Goal: Task Accomplishment & Management: Complete application form

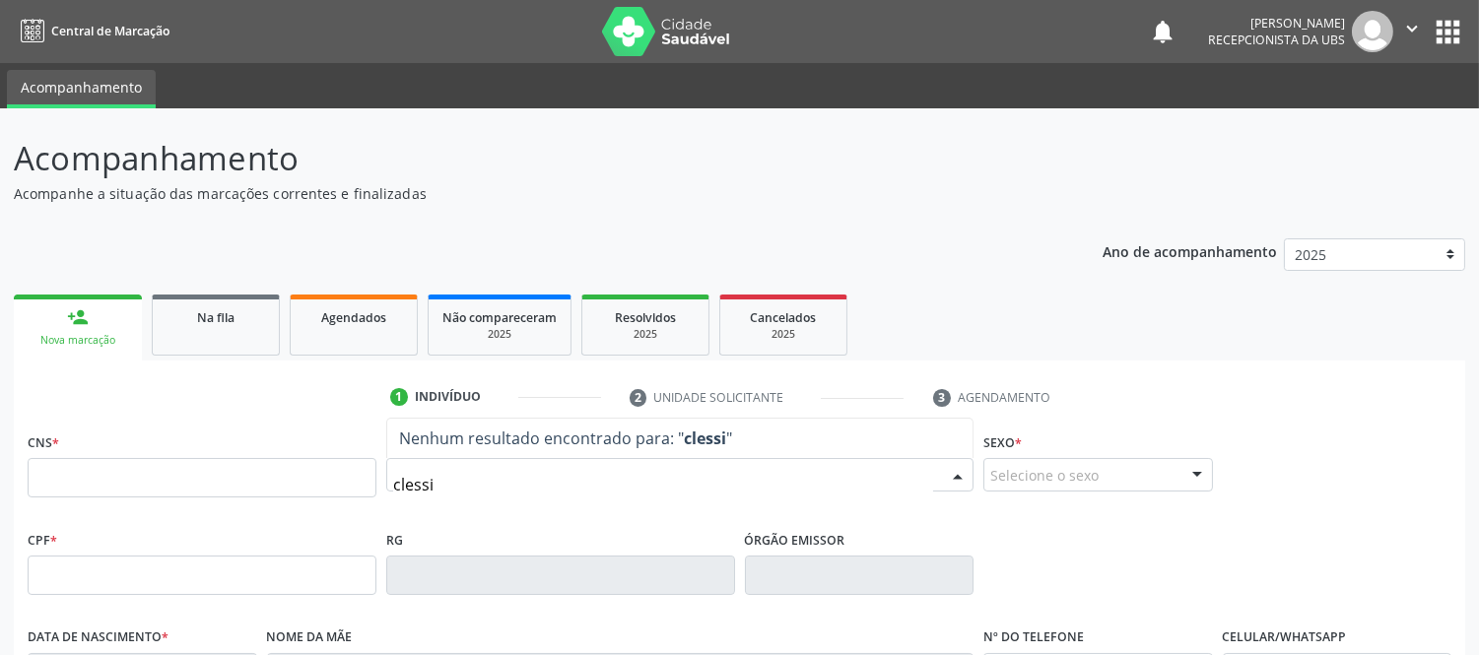
type input "clessia"
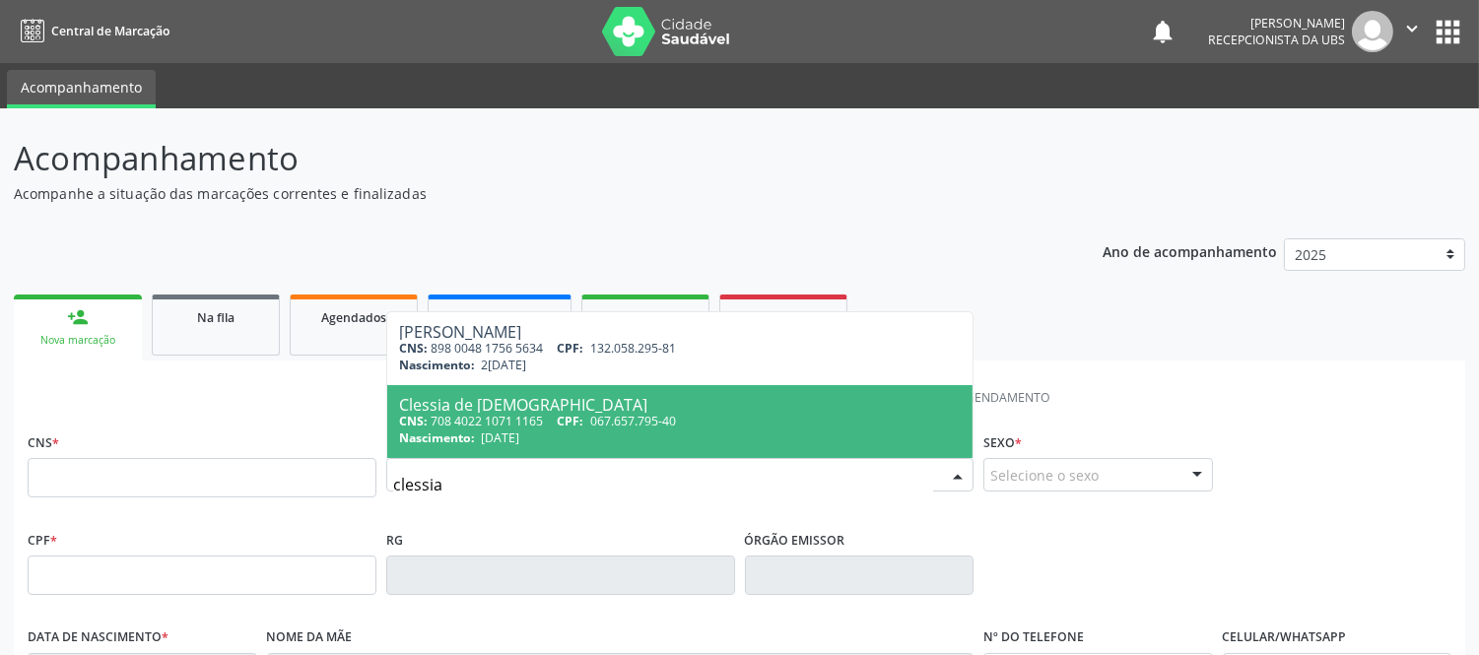
click at [532, 413] on div "CNS: 708 4022 1071 1165 CPF: 067.657.795-40" at bounding box center [679, 421] width 561 height 17
type input "708 4022 1071 1165"
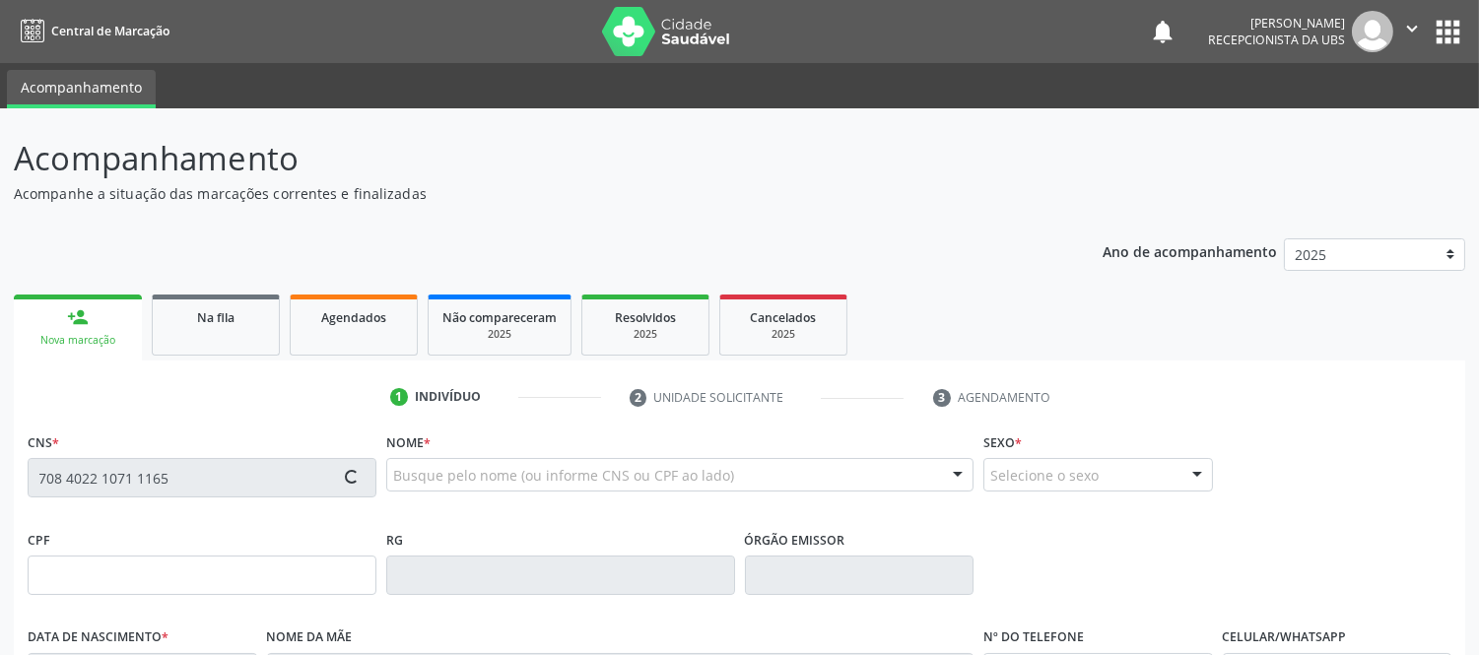
type input "[DATE]"
type input "[PERSON_NAME] de [DEMOGRAPHIC_DATA]"
type input "[PHONE_NUMBER]"
type input "070.531.925-39"
type input "S/N"
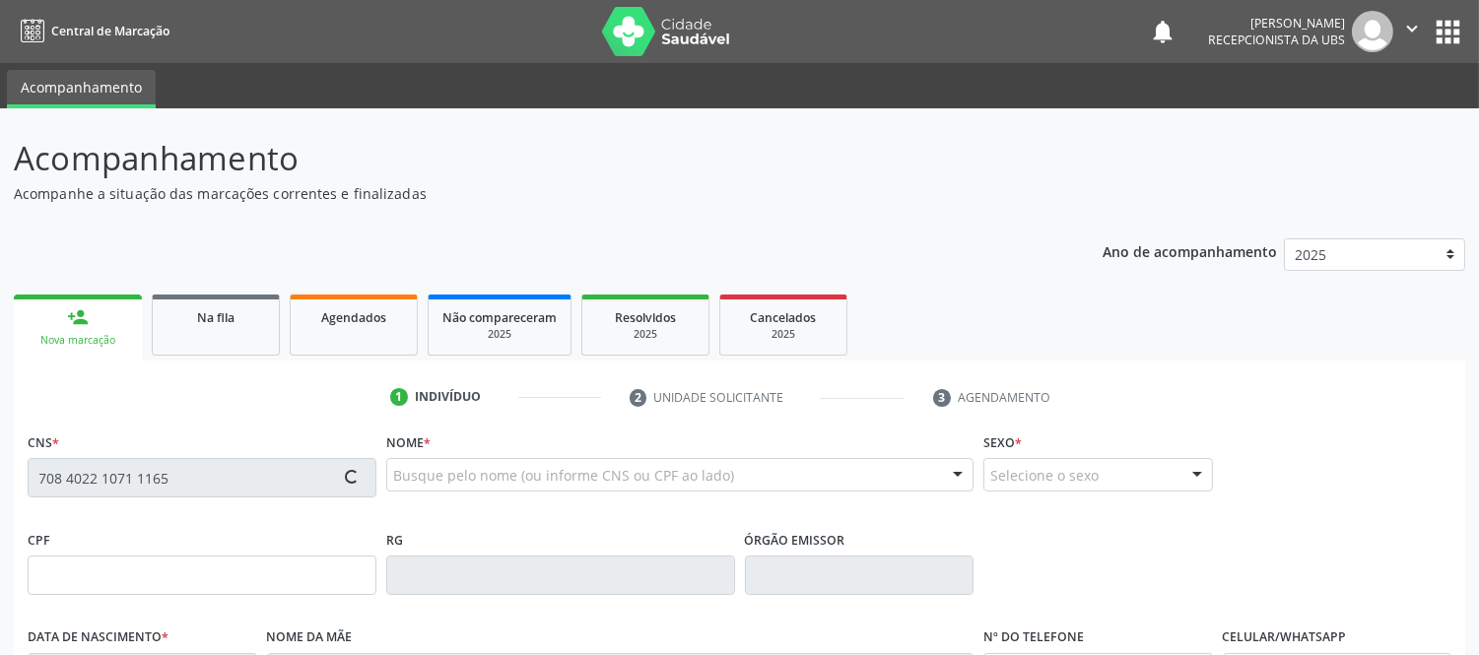
type input "067.657.795-40"
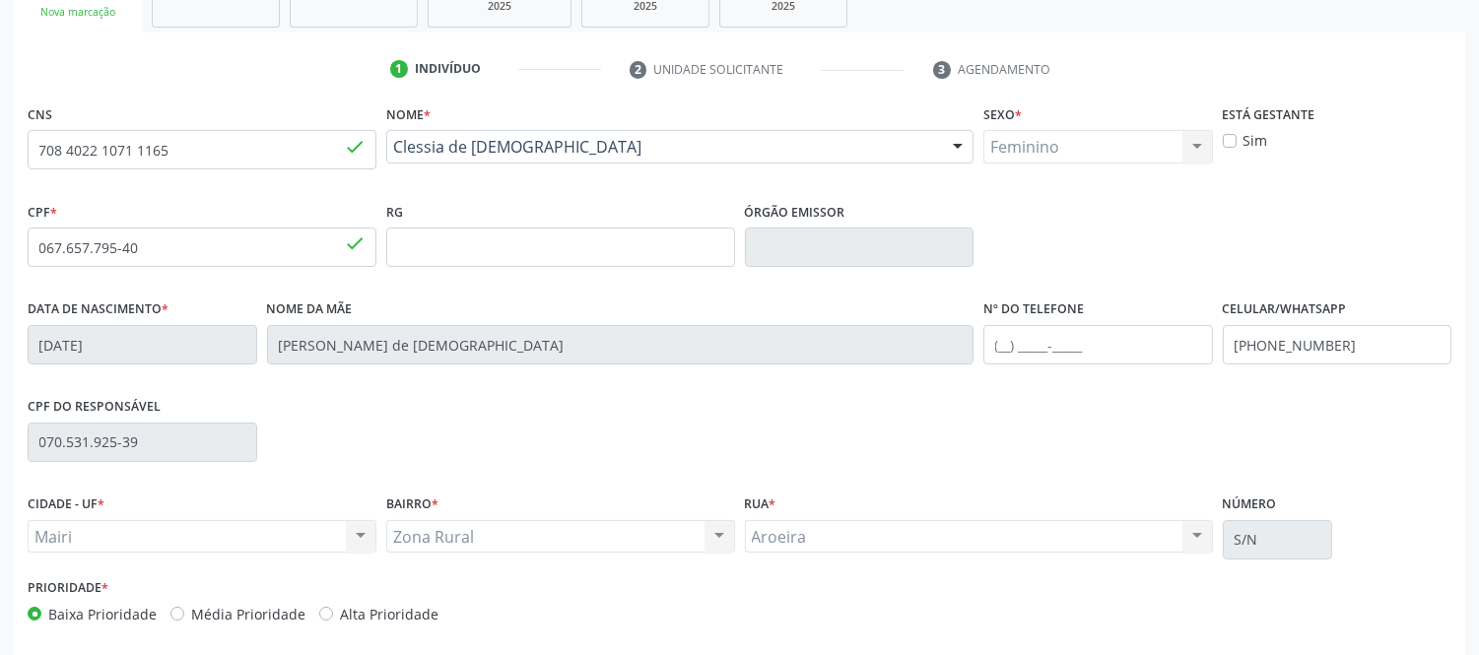
scroll to position [411, 0]
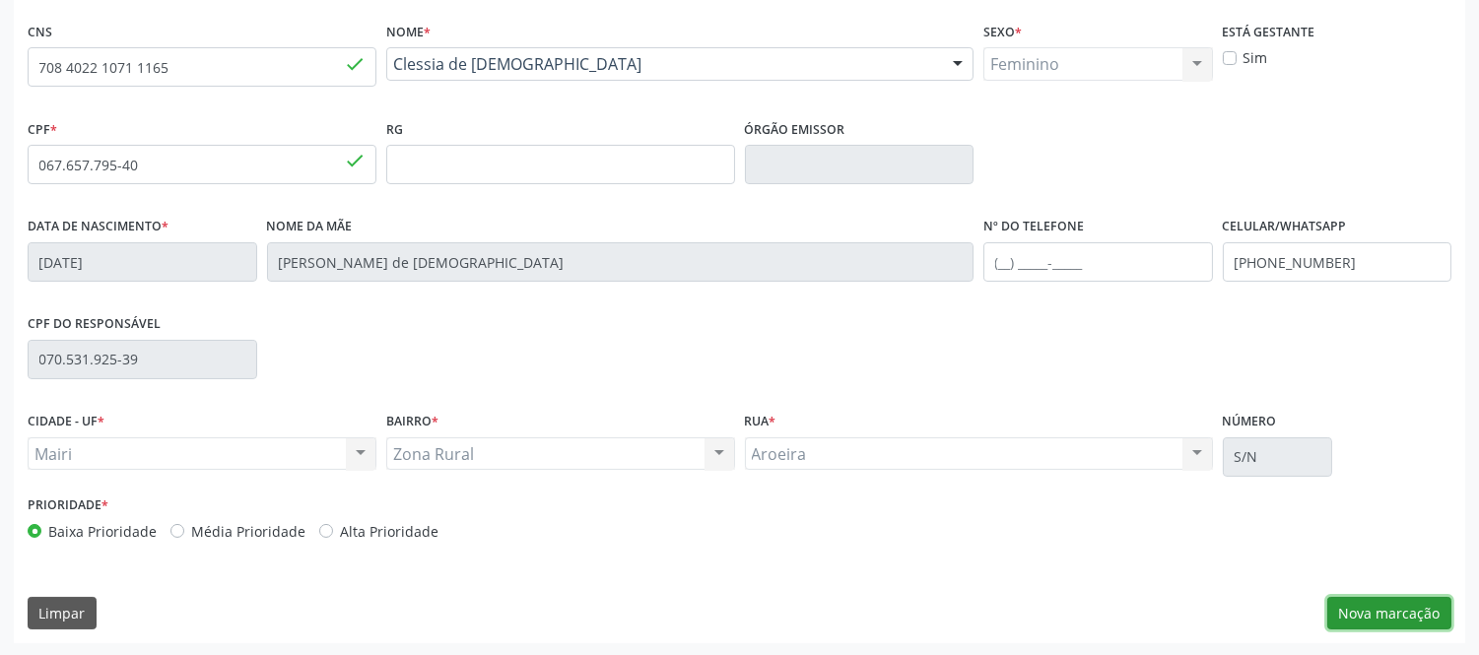
click at [1385, 619] on button "Nova marcação" at bounding box center [1389, 613] width 124 height 33
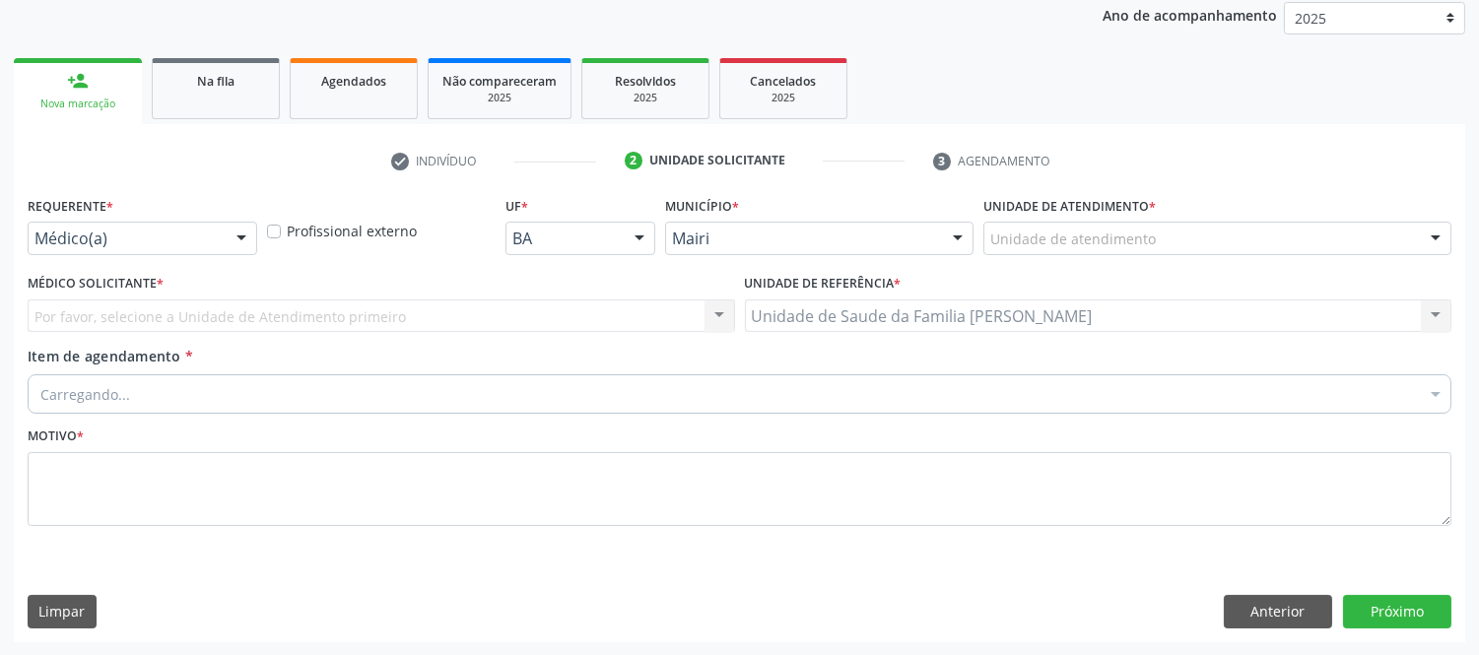
click at [152, 309] on div "Por favor, selecione a Unidade de Atendimento primeiro Nenhum resultado encontr…" at bounding box center [381, 315] width 707 height 33
click at [165, 312] on div "Por favor, selecione a Unidade de Atendimento primeiro Nenhum resultado encontr…" at bounding box center [381, 315] width 707 height 33
click at [299, 307] on div "Por favor, selecione a Unidade de Atendimento primeiro Nenhum resultado encontr…" at bounding box center [381, 315] width 707 height 33
click at [419, 306] on div "Por favor, selecione a Unidade de Atendimento primeiro Nenhum resultado encontr…" at bounding box center [381, 315] width 707 height 33
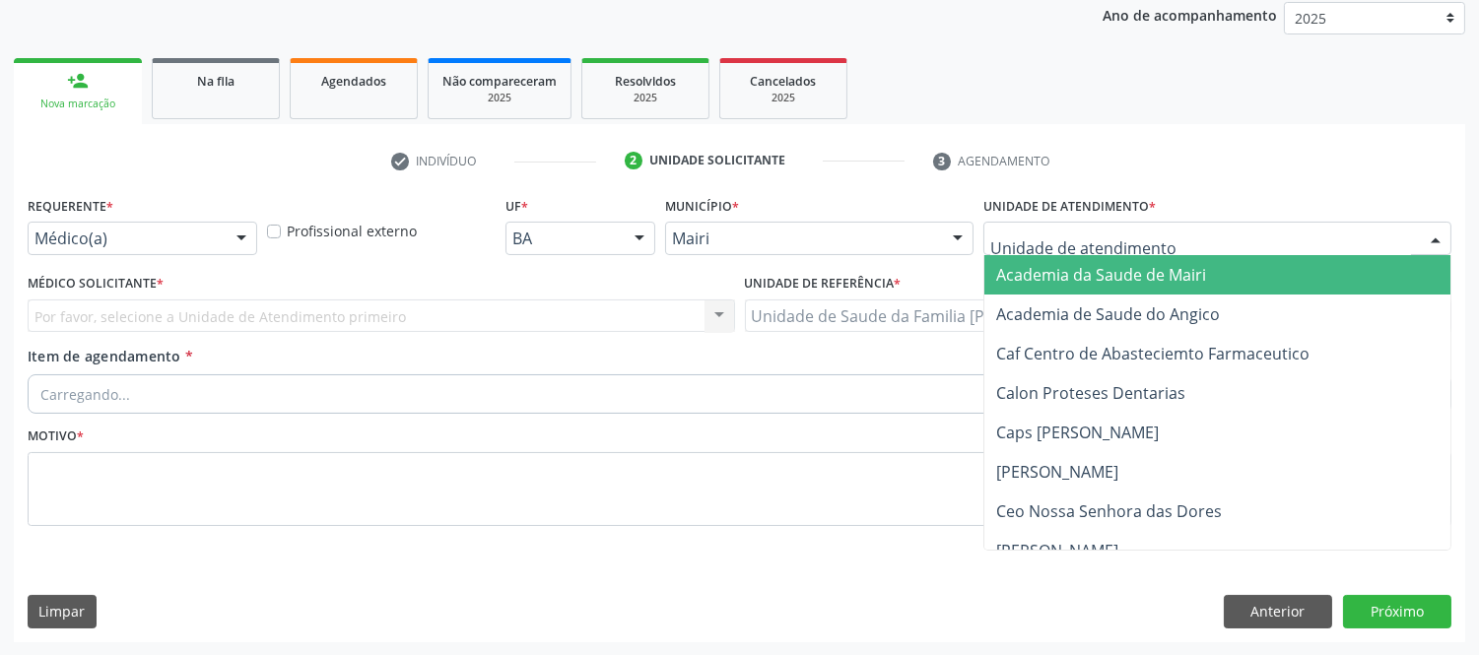
click at [1435, 239] on div at bounding box center [1435, 239] width 30 height 33
click at [1440, 229] on div at bounding box center [1435, 239] width 30 height 33
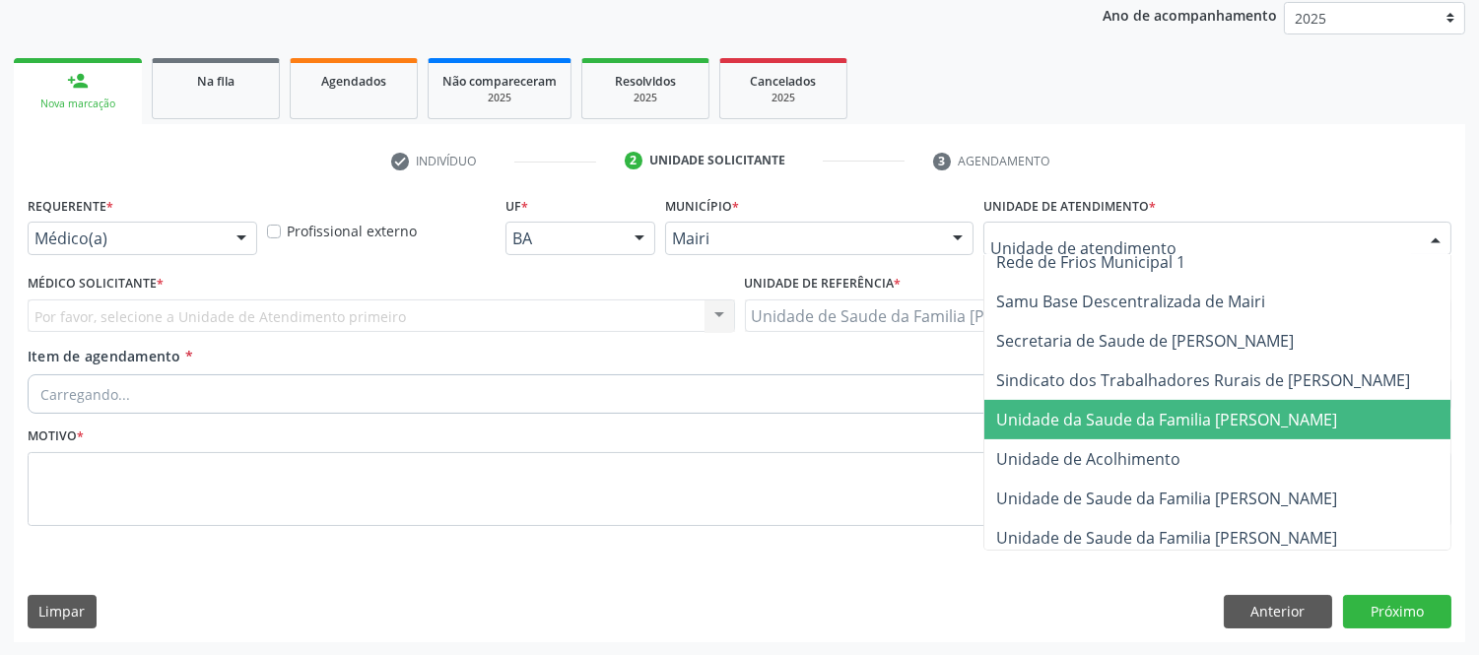
scroll to position [1455, 0]
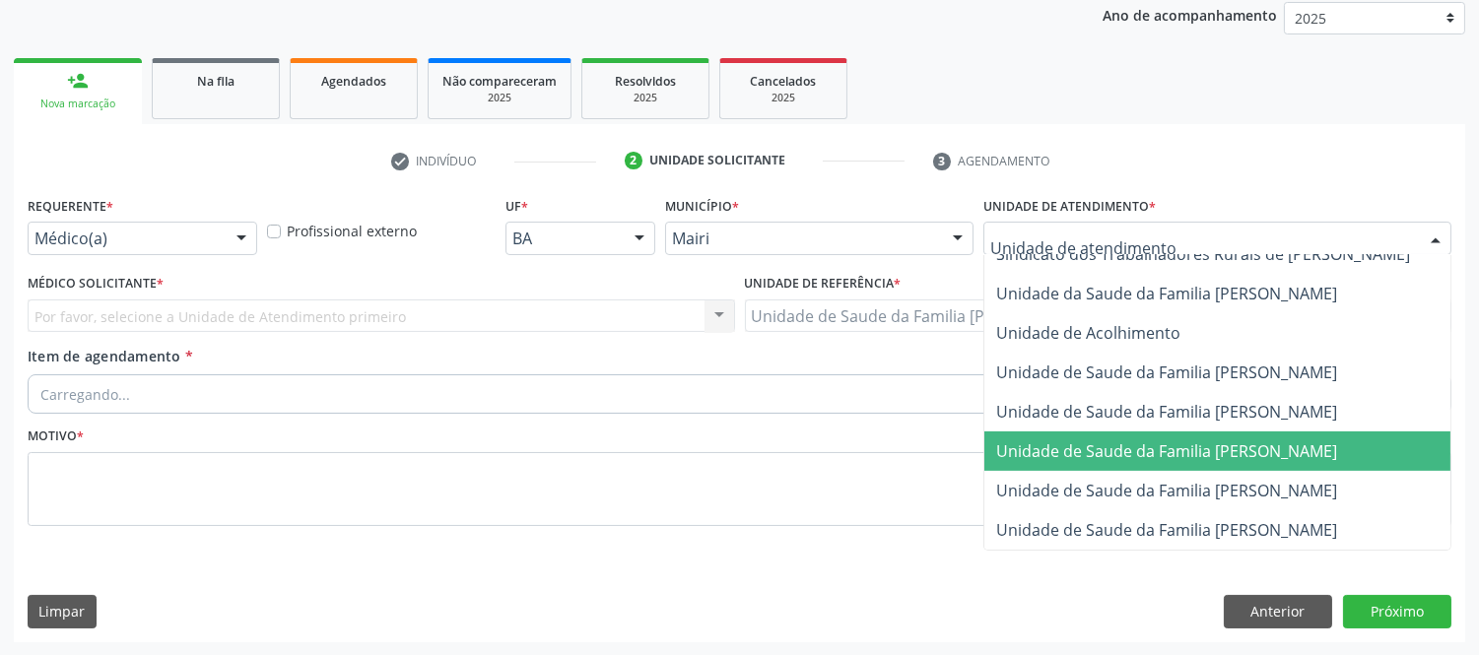
click at [1296, 440] on span "Unidade de Saude da Familia [PERSON_NAME]" at bounding box center [1166, 451] width 341 height 22
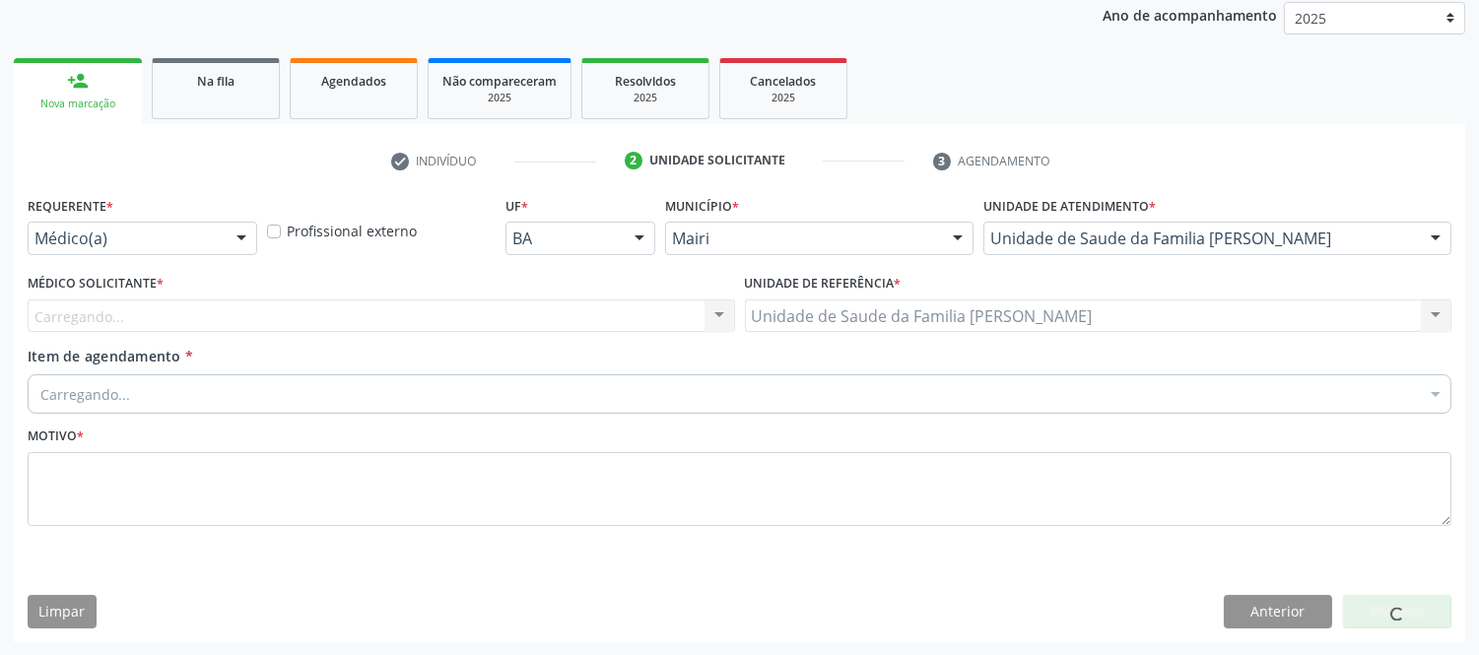
click at [315, 296] on div "Médico Solicitante * [GEOGRAPHIC_DATA]... Nenhum resultado encontrado para: " "…" at bounding box center [381, 300] width 707 height 63
click at [141, 315] on div "Carregando... Nenhum resultado encontrado para: " " Não há nenhuma opção para s…" at bounding box center [381, 315] width 707 height 33
click at [136, 315] on div "Carregando... Nenhum resultado encontrado para: " " Não há nenhuma opção para s…" at bounding box center [381, 315] width 707 height 33
click at [242, 323] on div "Carregando... Nenhum resultado encontrado para: " " Não há nenhuma opção para s…" at bounding box center [381, 315] width 707 height 33
click at [667, 308] on div "Carregando... Nenhum resultado encontrado para: " " Não há nenhuma opção para s…" at bounding box center [381, 315] width 707 height 33
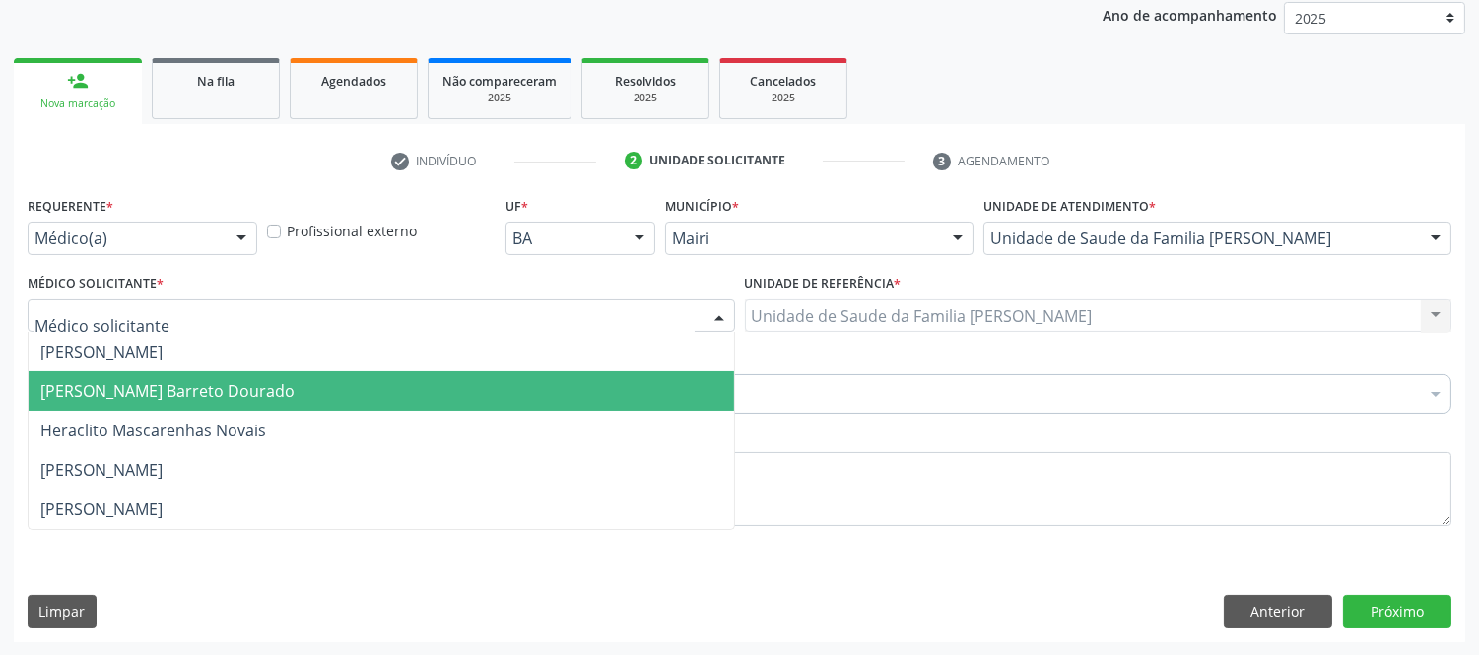
click at [152, 388] on span "[PERSON_NAME] Barreto Dourado" at bounding box center [167, 391] width 254 height 22
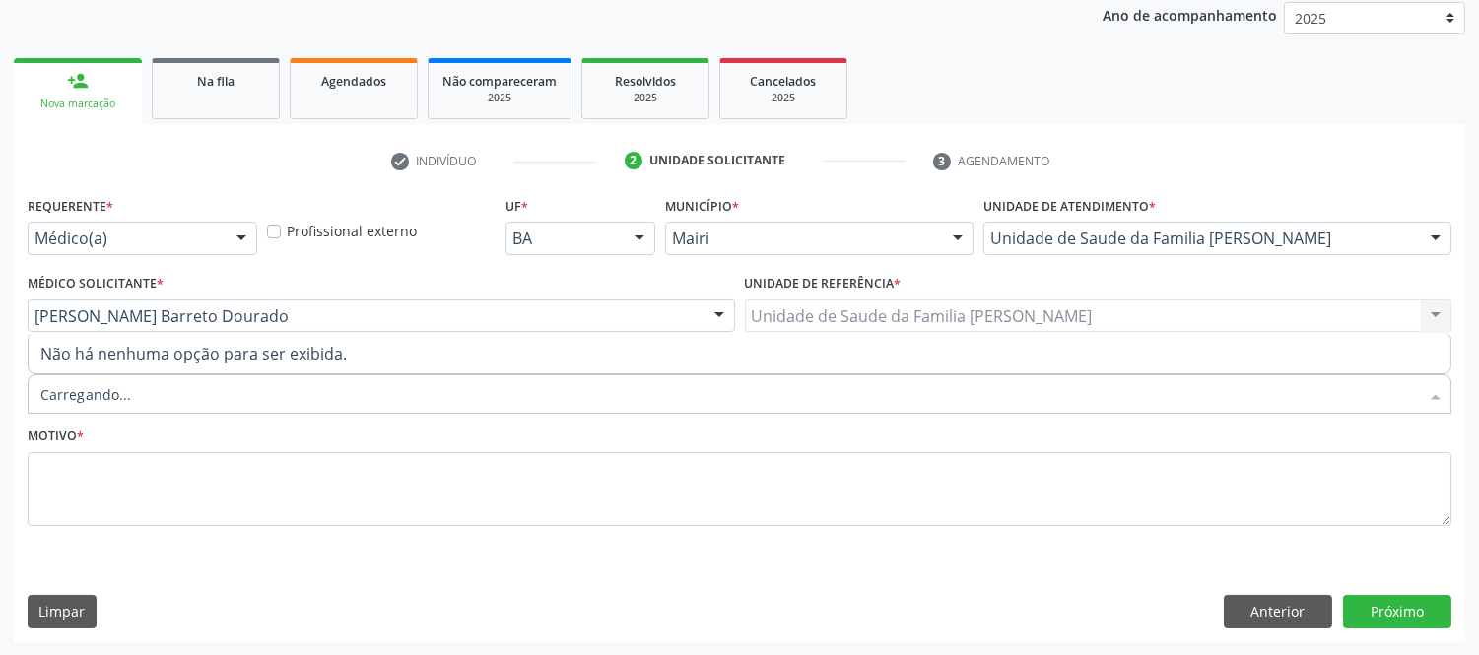
click at [134, 387] on div at bounding box center [739, 393] width 1423 height 39
click at [134, 387] on input "Item de agendamento *" at bounding box center [729, 393] width 1378 height 39
click at [110, 398] on input "Item de agendamento *" at bounding box center [729, 393] width 1378 height 39
type input "o"
type input "ul"
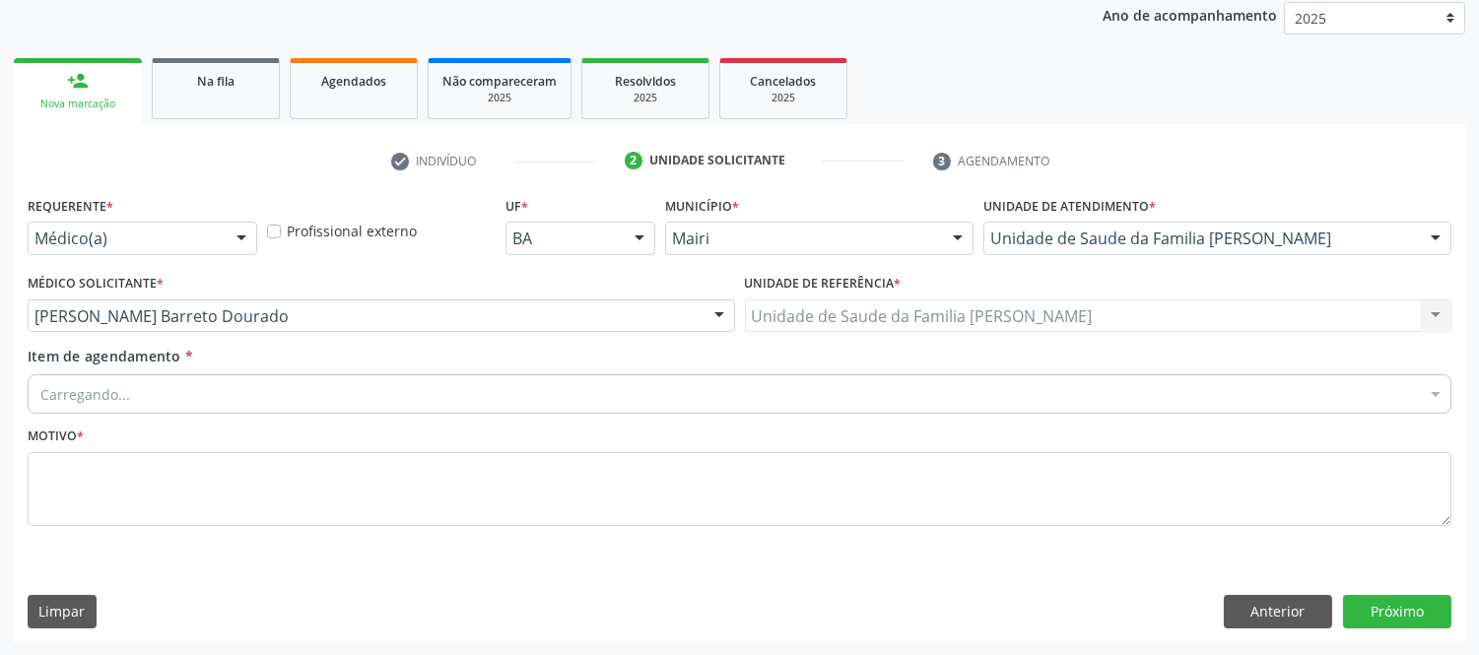
click at [0, 498] on div "Acompanhamento Acompanhe a situação das marcações correntes e finalizadas Relat…" at bounding box center [739, 264] width 1479 height 784
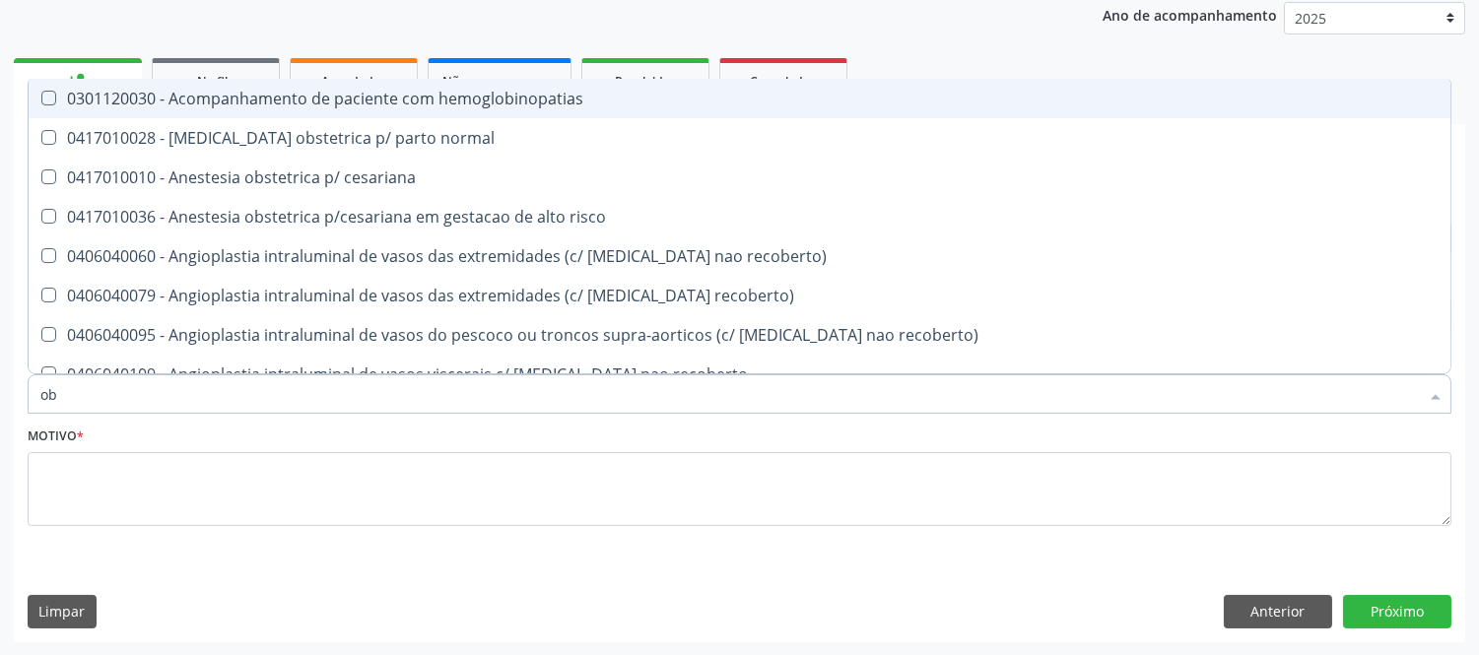
type input "obs"
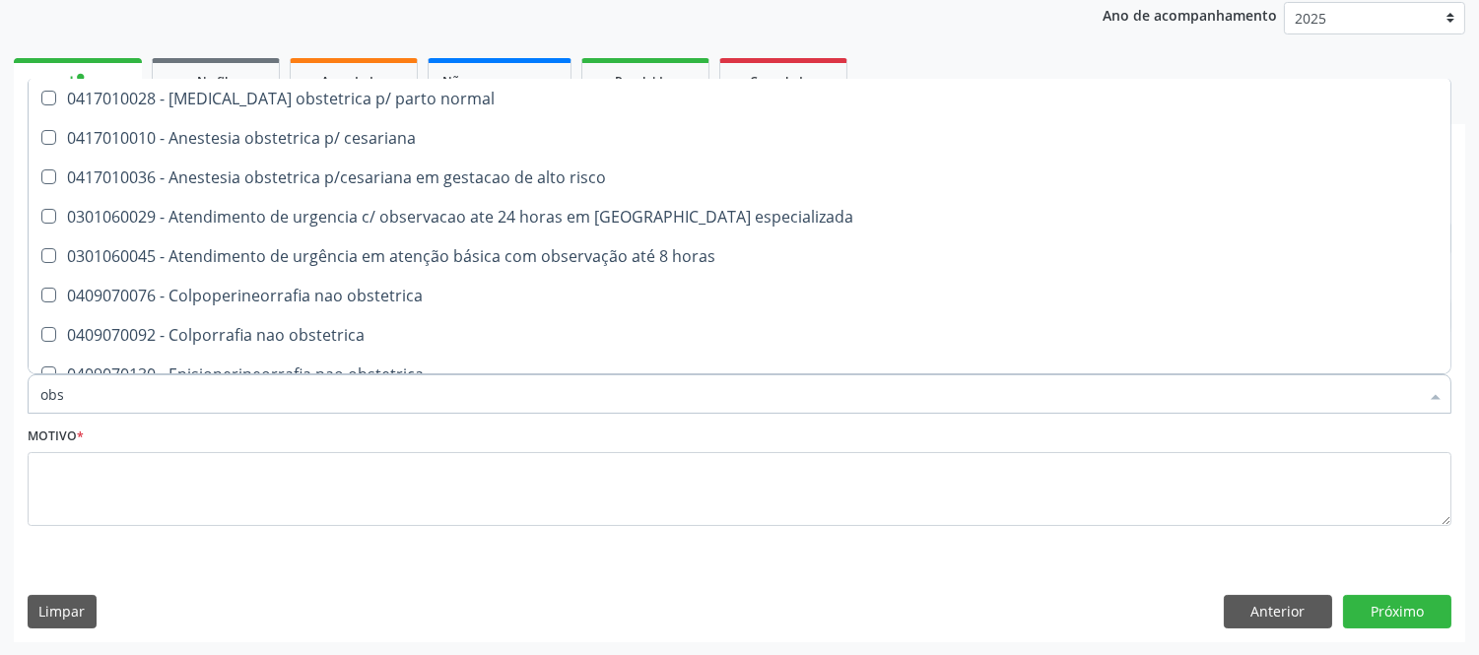
scroll to position [218, 0]
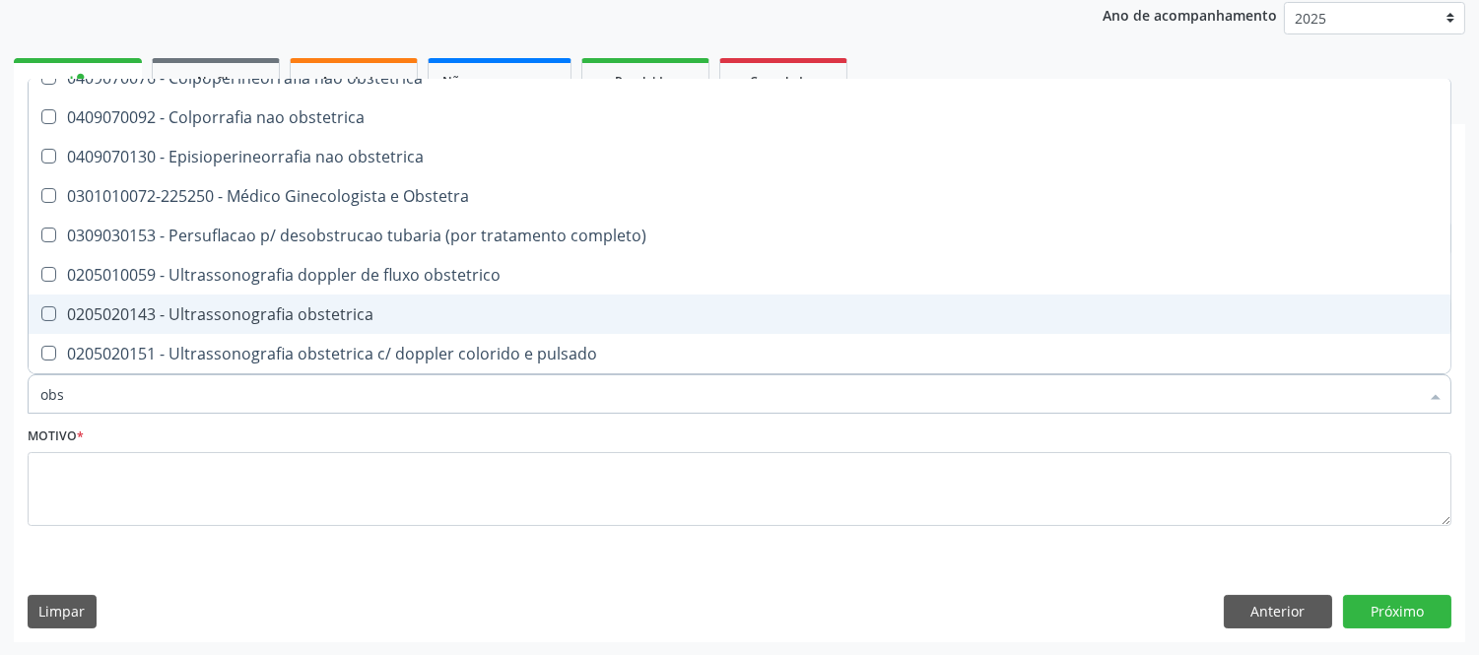
click at [359, 307] on div "0205020143 - Ultrassonografia obstetrica" at bounding box center [739, 314] width 1398 height 16
checkbox obstetrica "true"
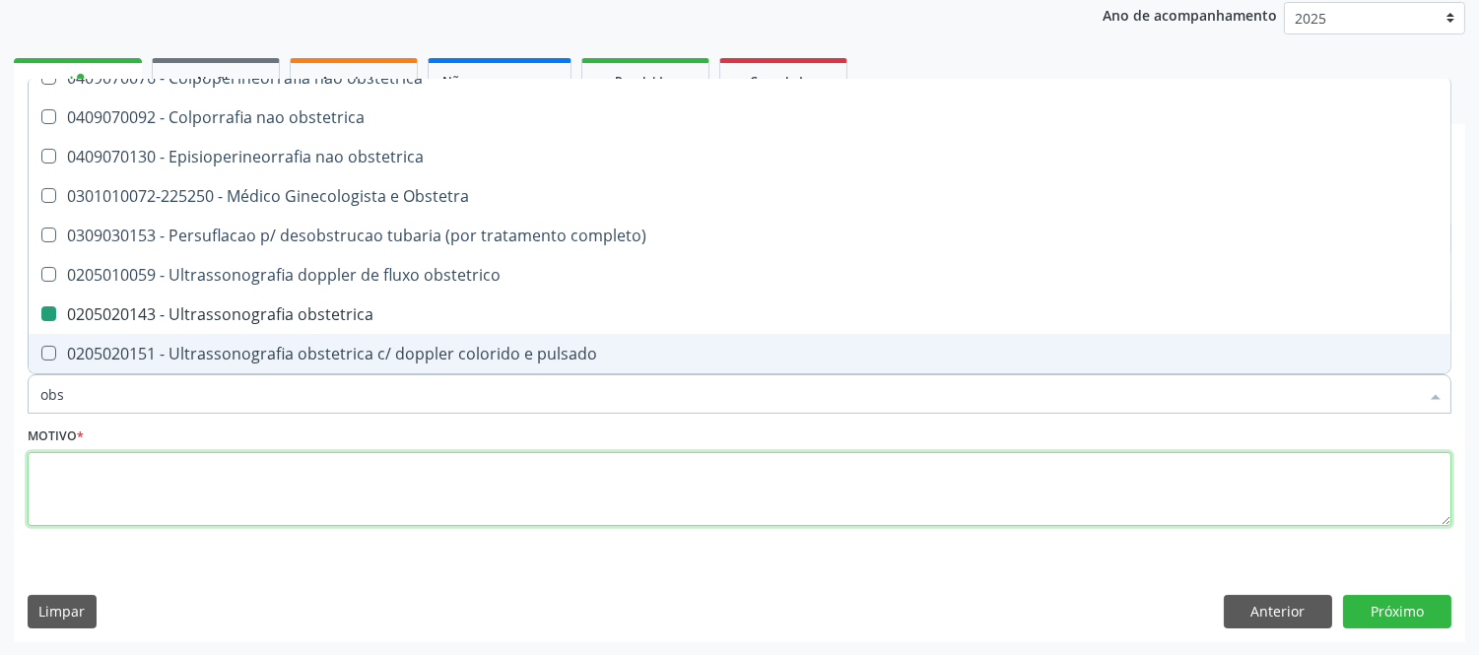
click at [325, 460] on textarea at bounding box center [739, 489] width 1423 height 75
checkbox cesariana "true"
checkbox obstetrica "false"
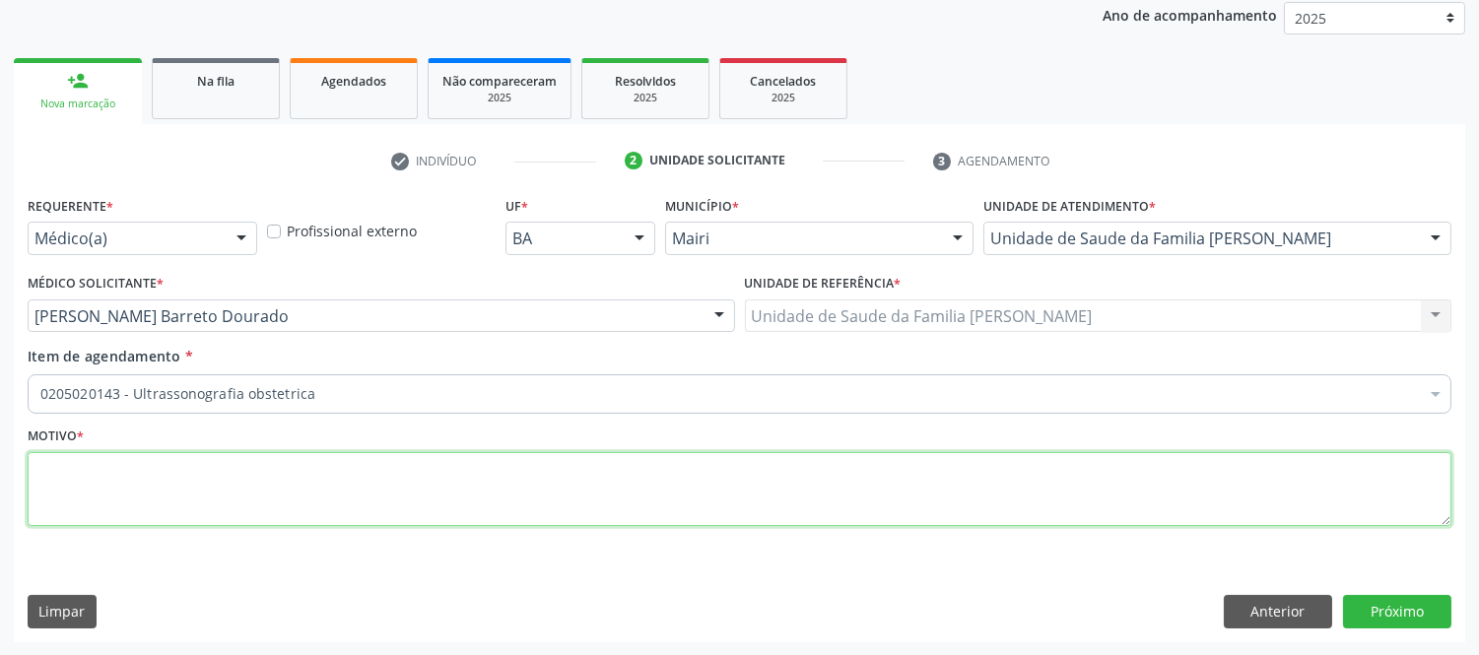
drag, startPoint x: 328, startPoint y: 513, endPoint x: 312, endPoint y: 491, distance: 27.6
click at [337, 509] on textarea at bounding box center [739, 489] width 1423 height 75
click at [312, 489] on textarea at bounding box center [739, 489] width 1423 height 75
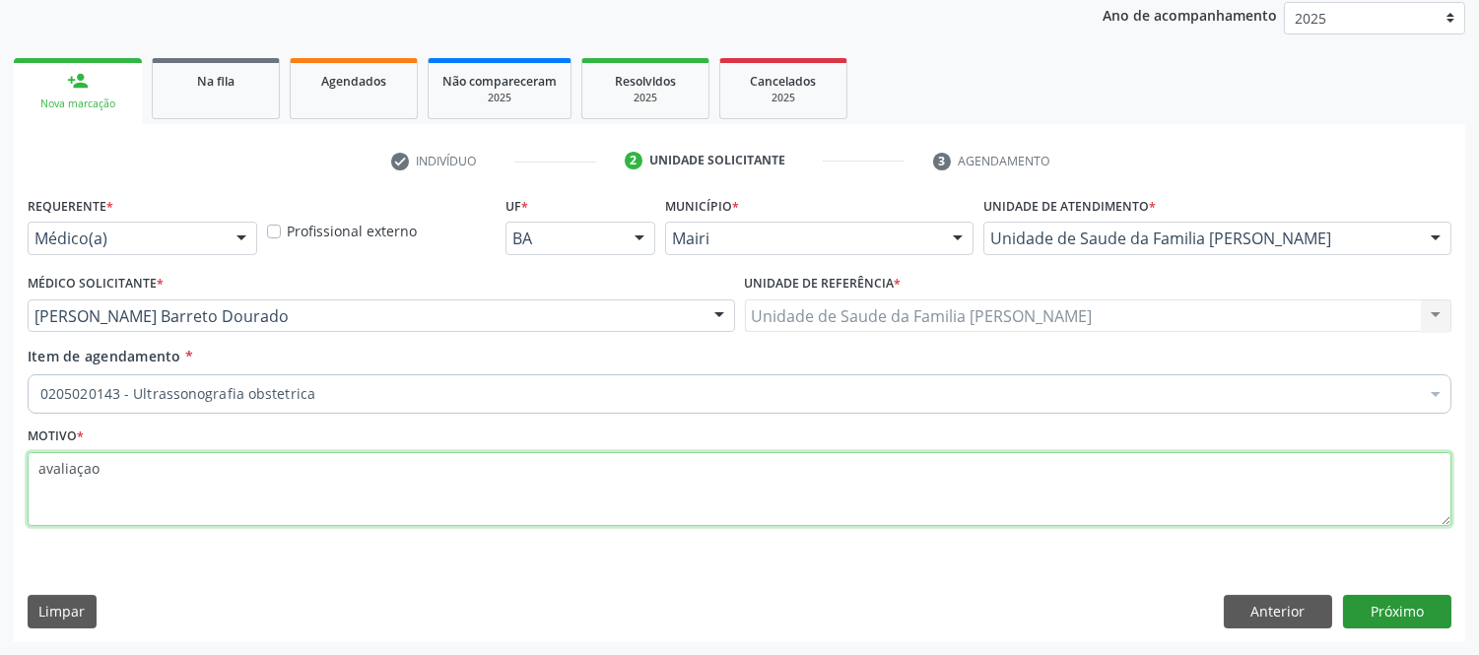
type textarea "avaliaçao"
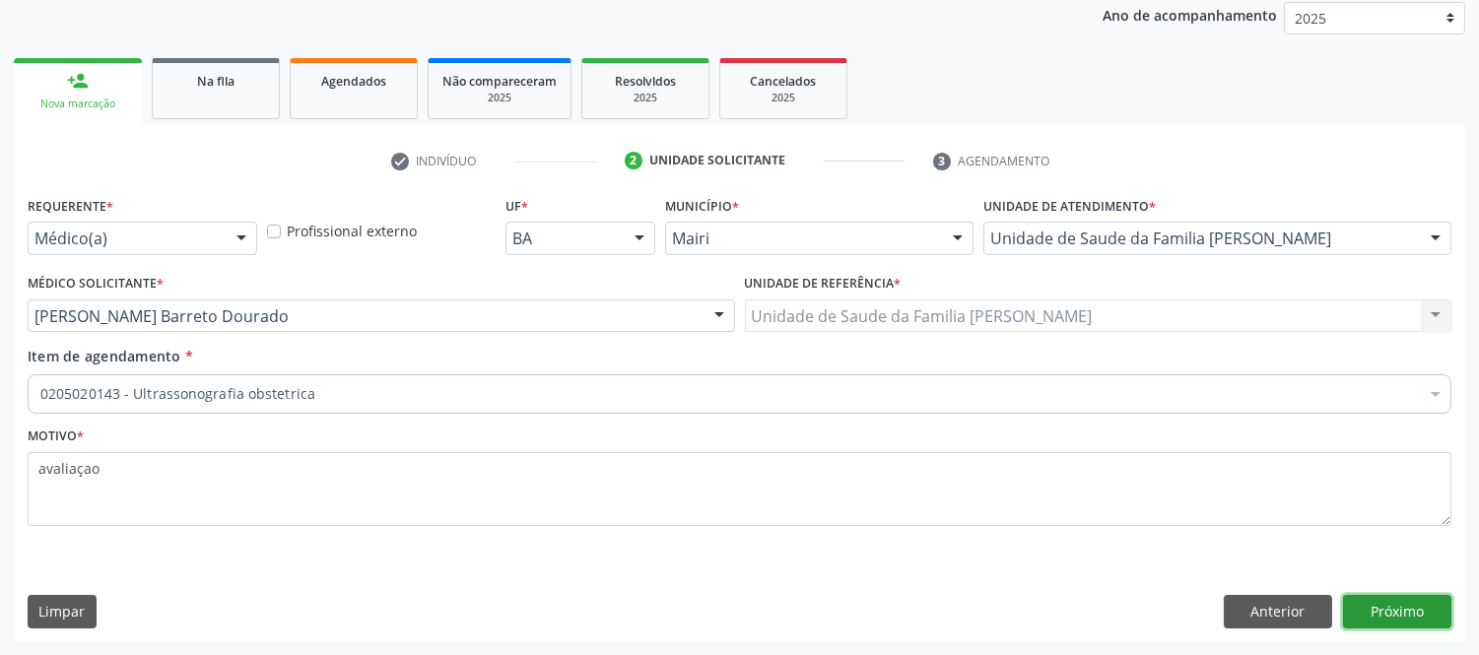
click at [1390, 595] on button "Próximo" at bounding box center [1397, 611] width 108 height 33
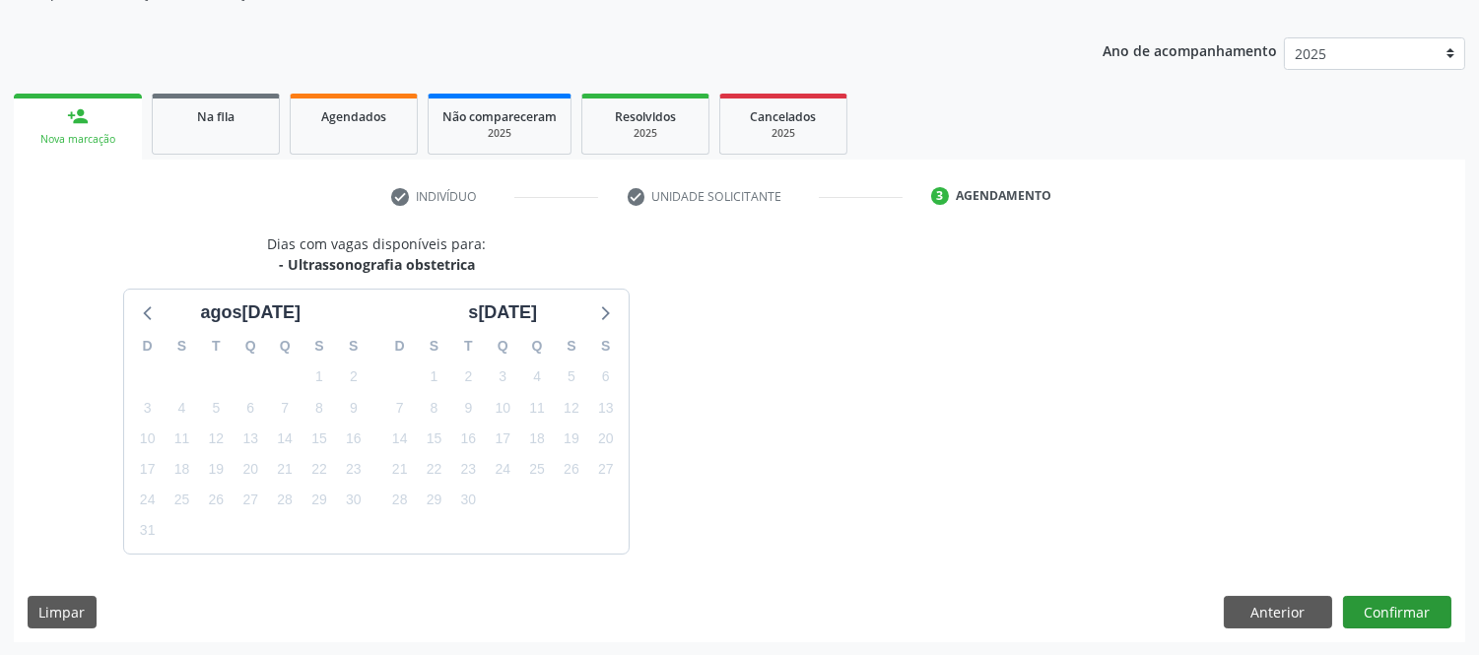
scroll to position [236, 0]
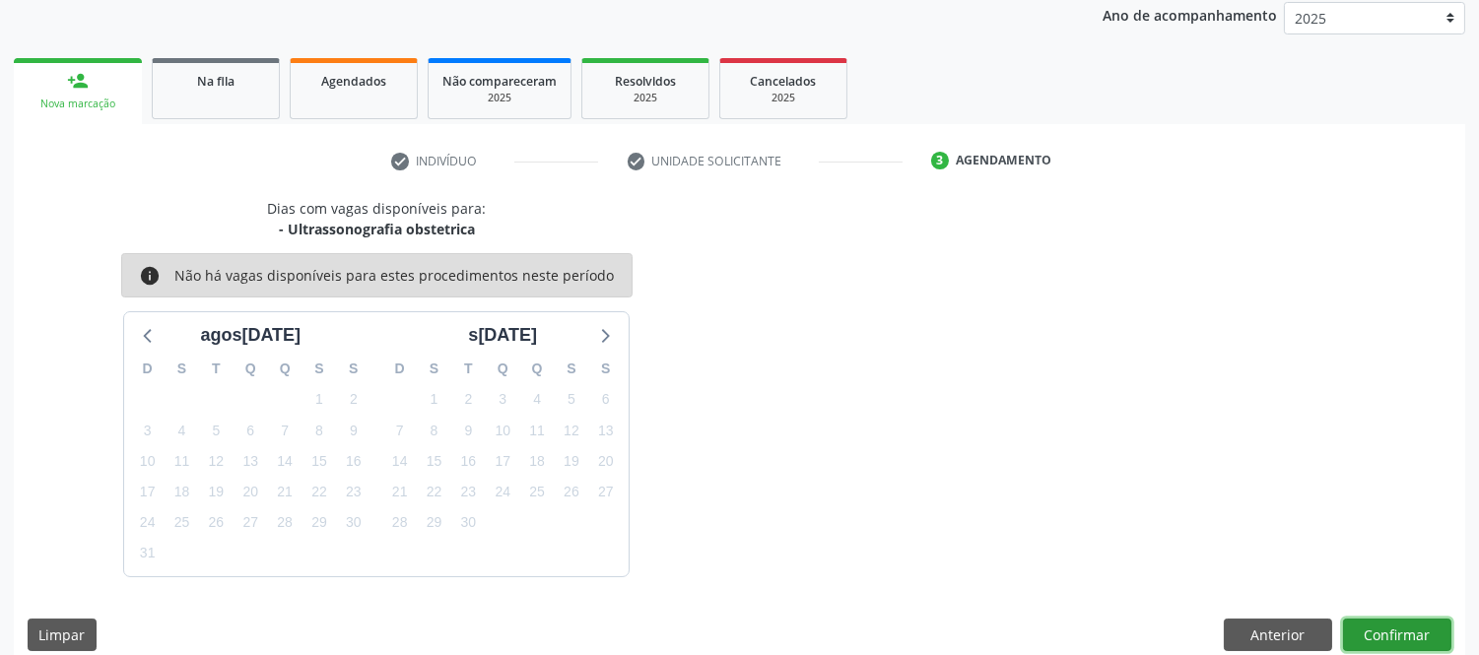
click at [1395, 627] on button "Confirmar" at bounding box center [1397, 635] width 108 height 33
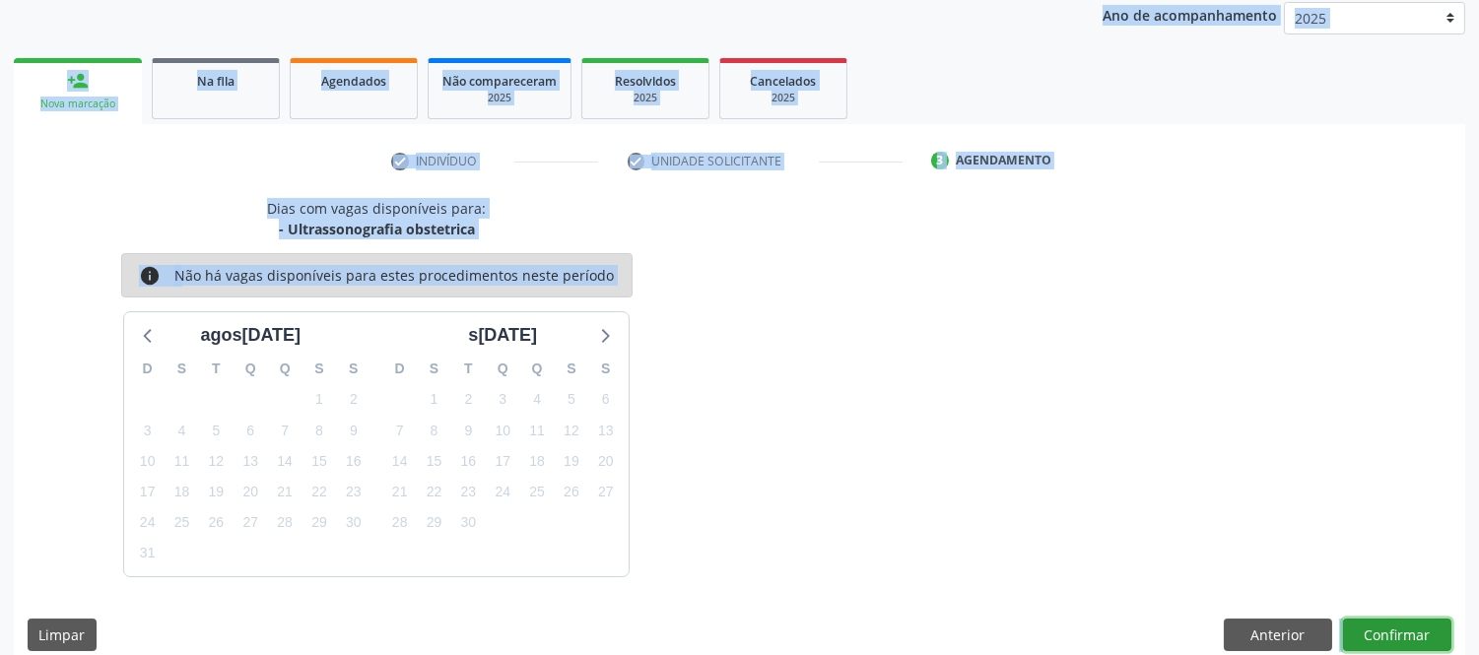
click at [1395, 627] on button "Confirmar" at bounding box center [1397, 635] width 108 height 33
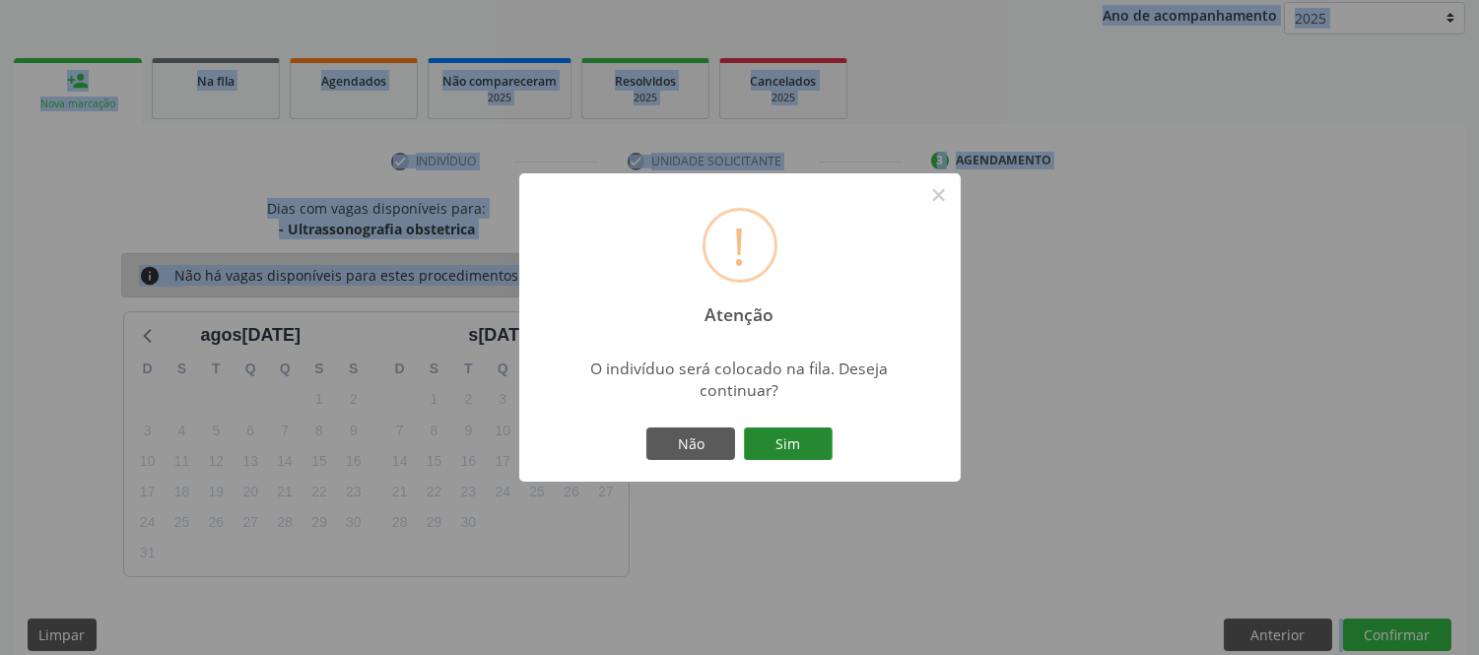
click at [791, 437] on button "Sim" at bounding box center [788, 444] width 89 height 33
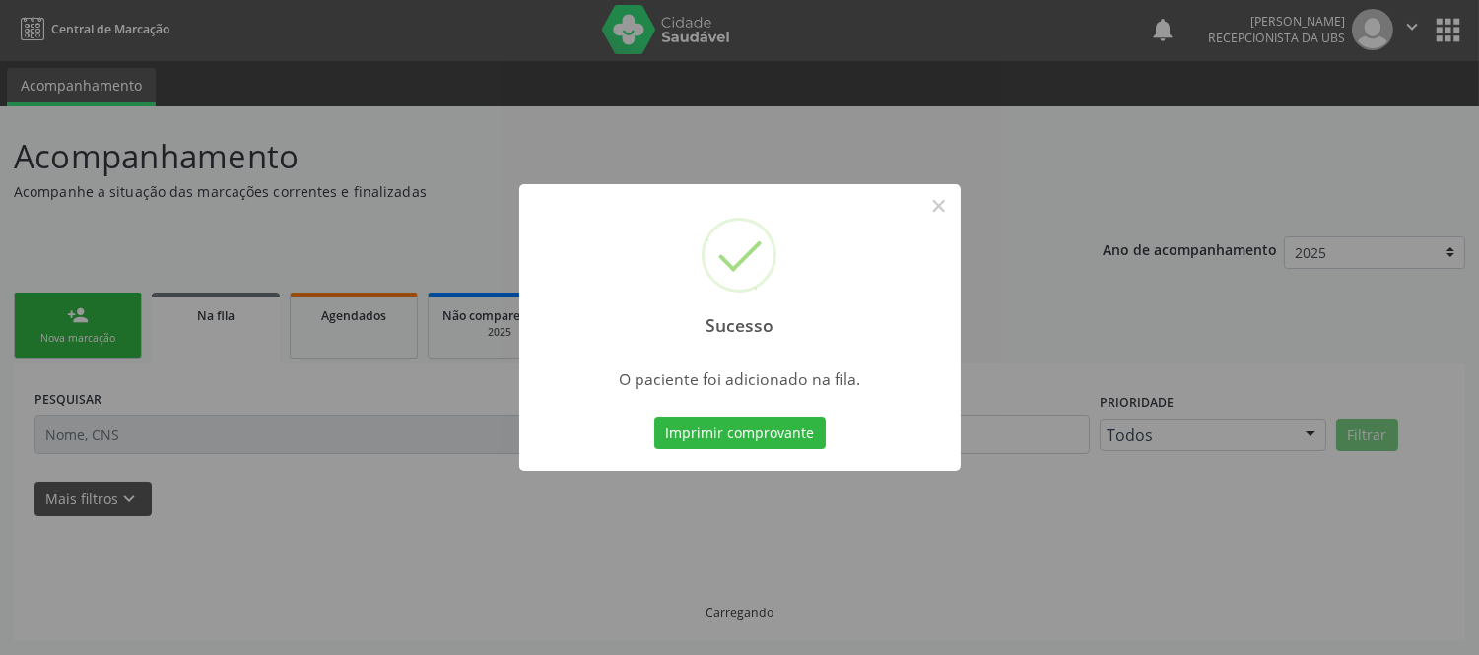
scroll to position [1, 0]
click at [792, 438] on button "Imprimir comprovante" at bounding box center [739, 433] width 171 height 33
